Goal: Transaction & Acquisition: Purchase product/service

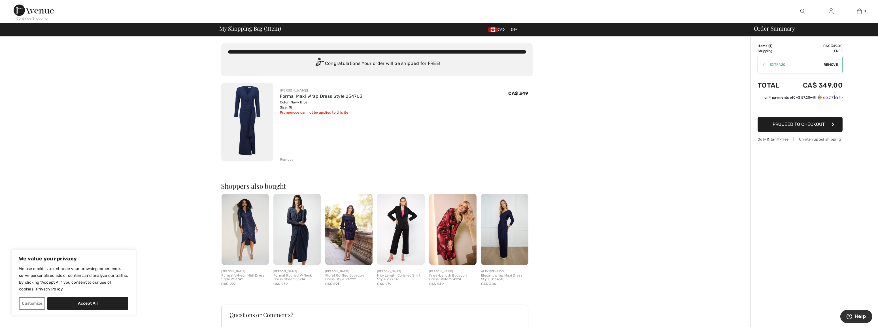
click at [809, 127] on span "Proceed to Checkout" at bounding box center [799, 124] width 52 height 5
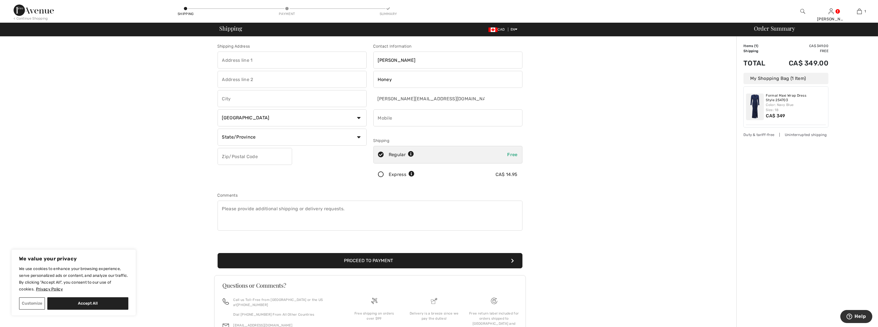
click at [381, 177] on icon at bounding box center [381, 175] width 15 height 6
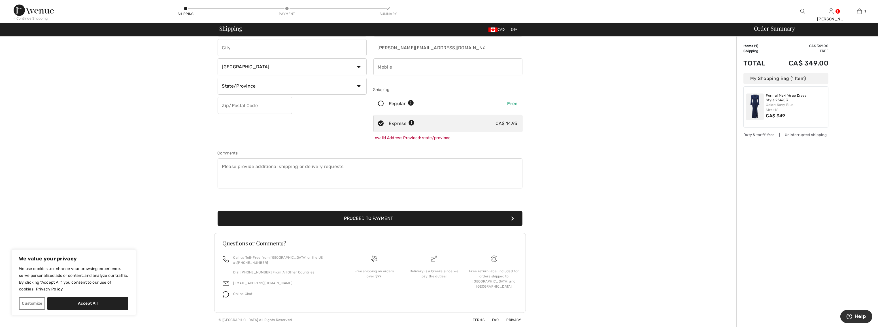
scroll to position [85, 0]
click at [465, 211] on button "Proceed to Payment" at bounding box center [370, 218] width 305 height 15
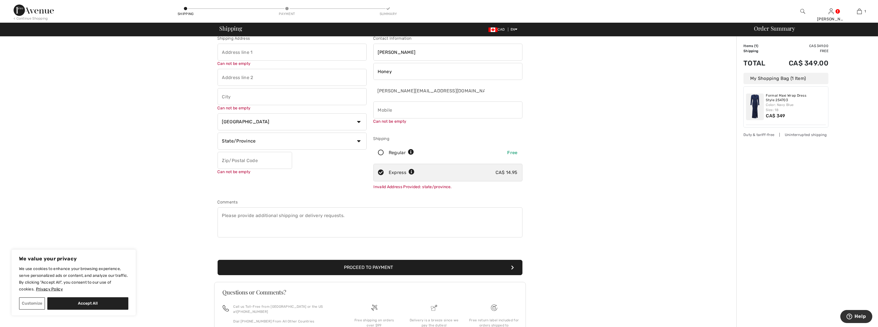
scroll to position [0, 0]
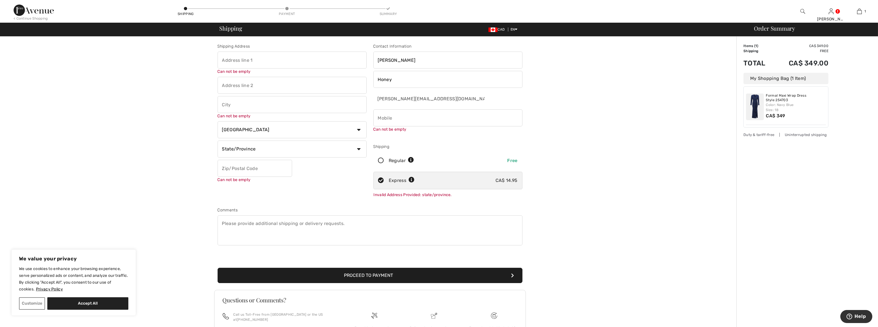
click at [235, 60] on input "text" at bounding box center [292, 60] width 149 height 17
type input "[STREET_ADDRESS]"
type input "Unit 102"
type input "[GEOGRAPHIC_DATA]"
select select "ON"
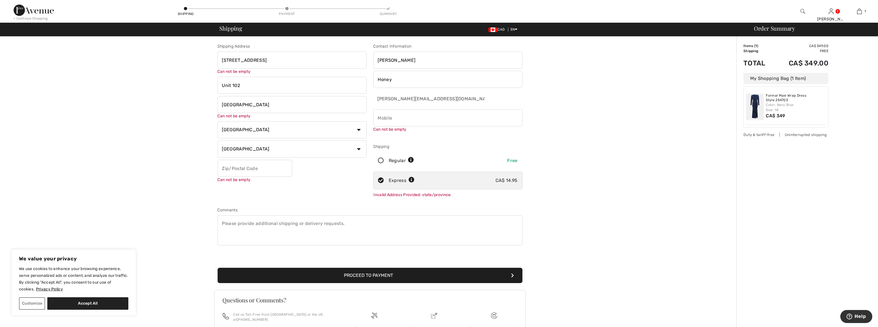
type input "K1Z 5N3"
type input "5195646782"
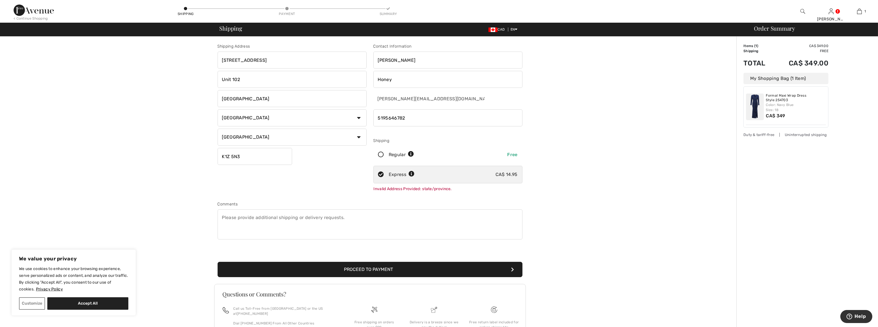
type input "K1Z5N3"
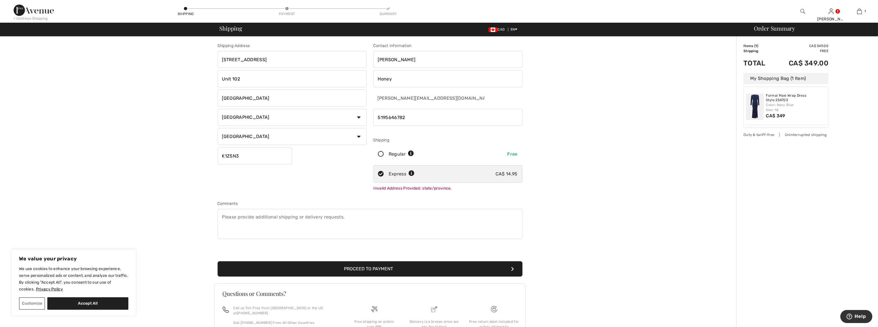
click at [429, 277] on button "Proceed to Payment" at bounding box center [370, 268] width 305 height 15
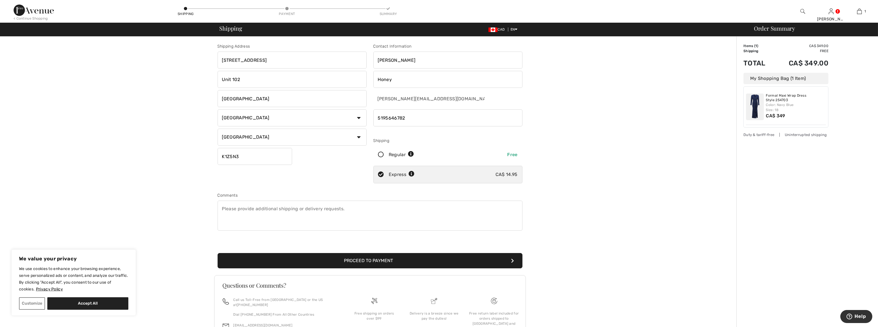
scroll to position [0, 0]
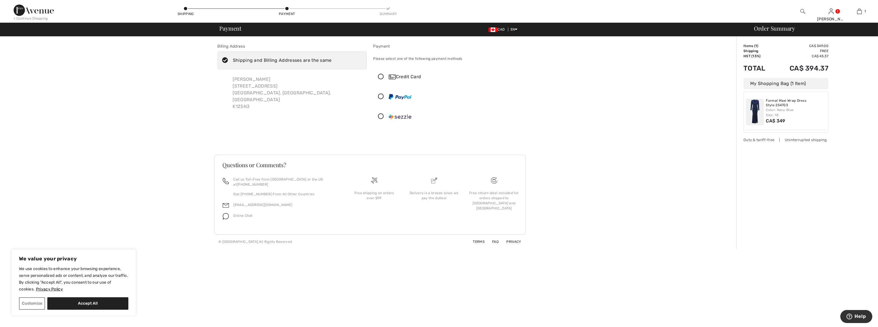
click at [403, 80] on div "Credit Card" at bounding box center [454, 76] width 130 height 7
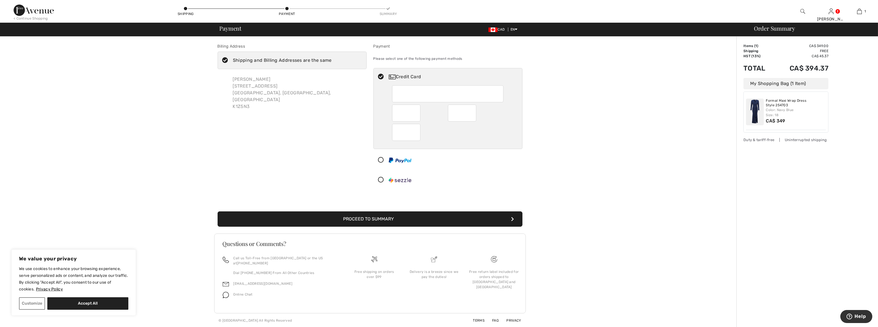
click at [392, 222] on button "Proceed to Summary" at bounding box center [370, 218] width 305 height 15
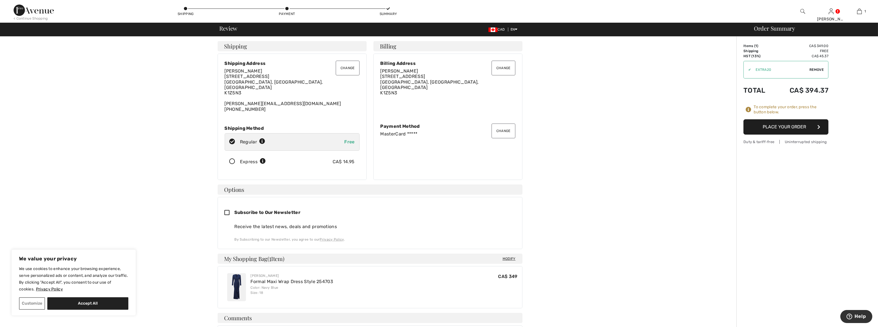
click at [243, 164] on div "Express" at bounding box center [253, 161] width 26 height 7
click at [807, 135] on button "Place Your Order" at bounding box center [786, 126] width 85 height 15
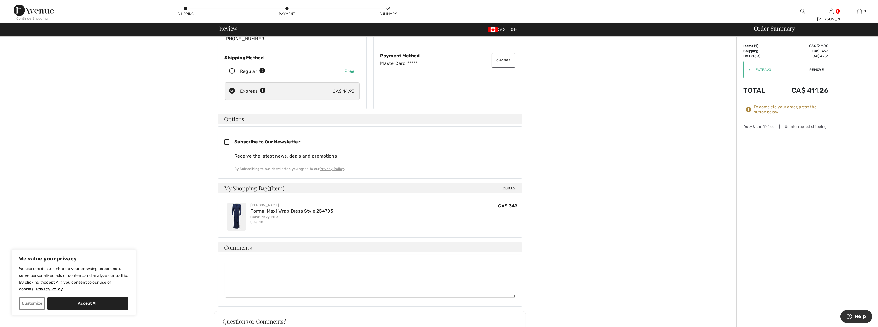
scroll to position [93, 0]
